Goal: Transaction & Acquisition: Purchase product/service

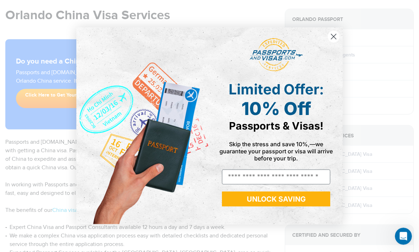
scroll to position [67, 0]
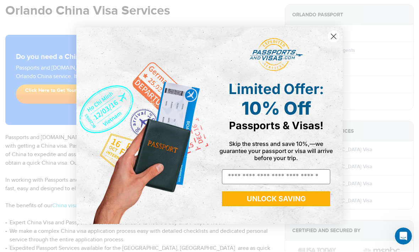
click at [265, 207] on button "UNLOCK SAVING" at bounding box center [276, 199] width 108 height 15
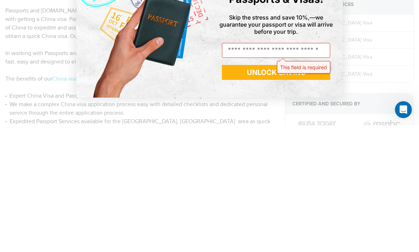
click at [387, 66] on div "Close dialog Limited Offer: 10% Off Passports & Visas! Skip the stress and save…" at bounding box center [209, 126] width 419 height 252
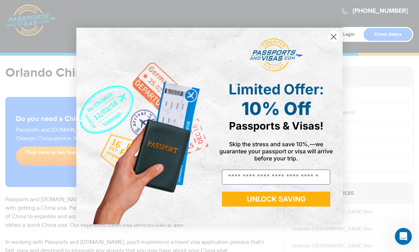
scroll to position [0, 0]
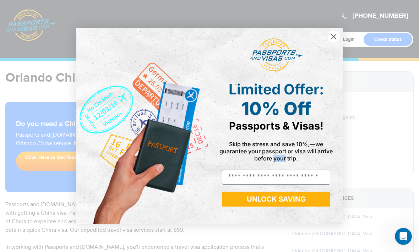
click at [336, 38] on circle "Close dialog" at bounding box center [334, 37] width 12 height 12
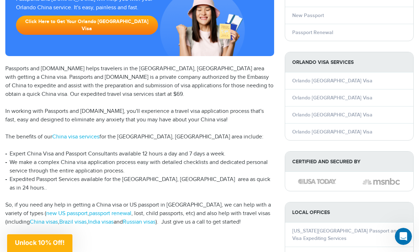
scroll to position [136, 0]
click at [341, 99] on li "Orlando China Visa" at bounding box center [349, 98] width 128 height 17
click at [335, 95] on link "Orlando China Visa" at bounding box center [333, 98] width 80 height 6
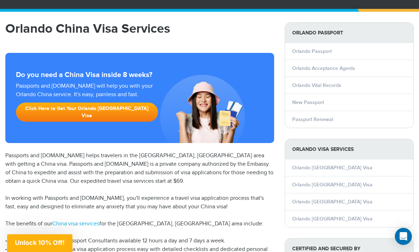
scroll to position [49, 0]
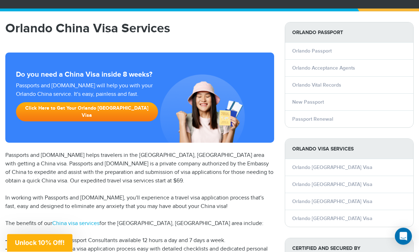
click at [87, 110] on link "Click Here to Get Your Orlando China Visa" at bounding box center [87, 112] width 142 height 19
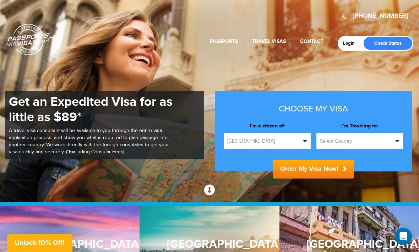
click at [299, 142] on span "United States" at bounding box center [265, 141] width 74 height 7
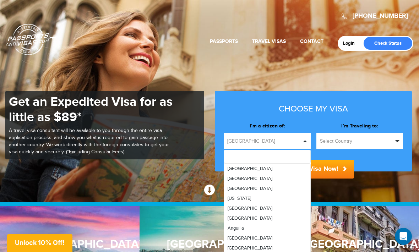
click at [381, 102] on div at bounding box center [209, 126] width 419 height 252
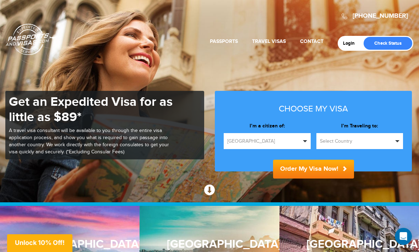
click at [397, 142] on span "button" at bounding box center [398, 141] width 4 height 2
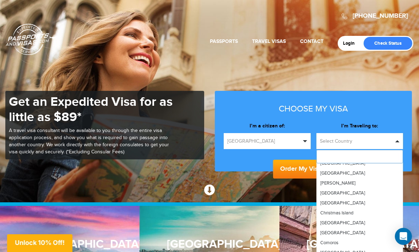
scroll to position [410, 0]
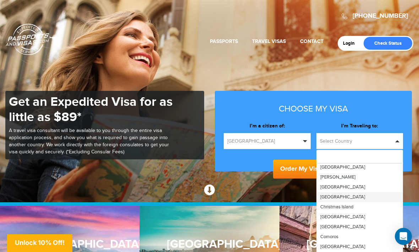
click at [341, 198] on link "China" at bounding box center [360, 197] width 86 height 10
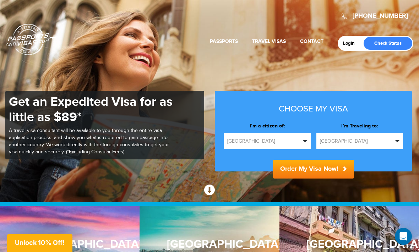
click at [329, 169] on button "Order My Visa Now!" at bounding box center [313, 169] width 81 height 19
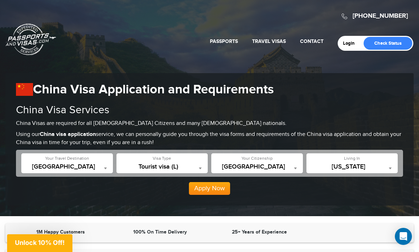
click at [203, 166] on span at bounding box center [200, 168] width 7 height 9
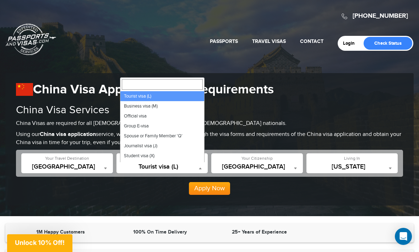
select select "*****"
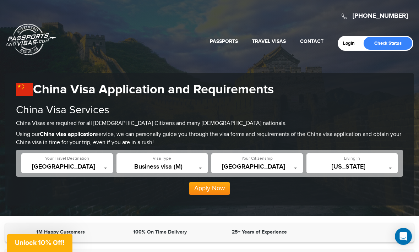
click at [394, 166] on span at bounding box center [390, 168] width 7 height 9
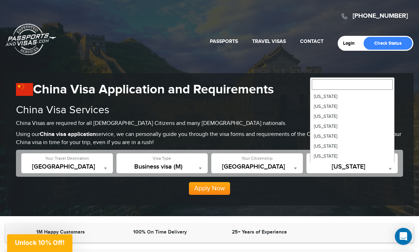
scroll to position [89, 0]
select select "**"
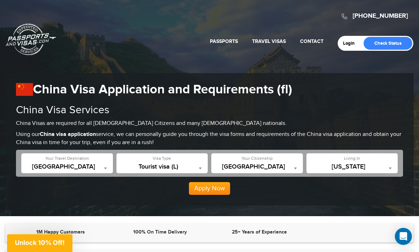
click at [210, 186] on button "Apply Now" at bounding box center [209, 188] width 41 height 13
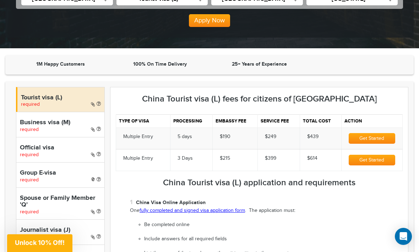
scroll to position [180, 0]
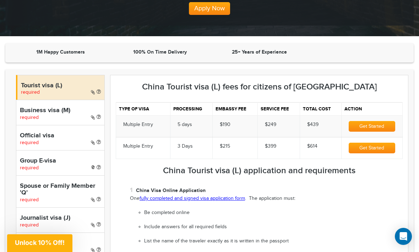
click at [373, 148] on button "Get Started" at bounding box center [372, 148] width 47 height 11
